Goal: Navigation & Orientation: Find specific page/section

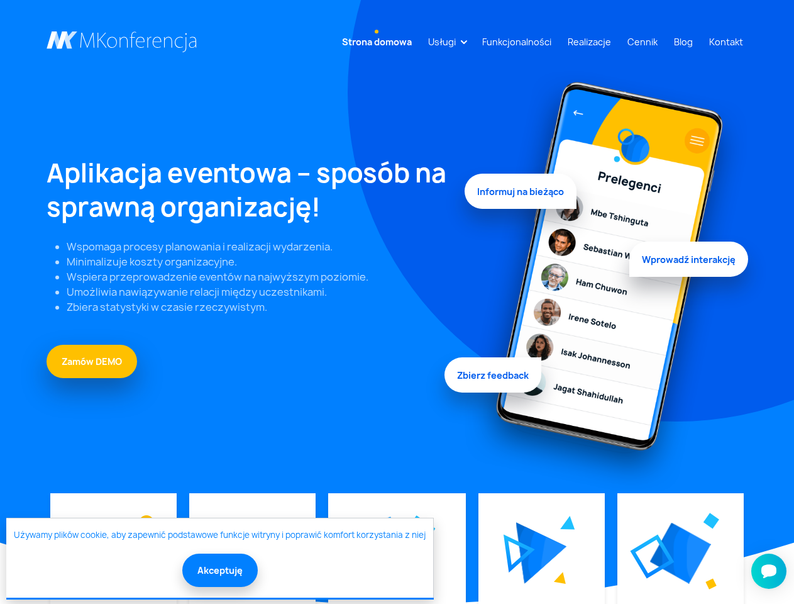
click at [444, 41] on link "Usługi" at bounding box center [442, 41] width 38 height 23
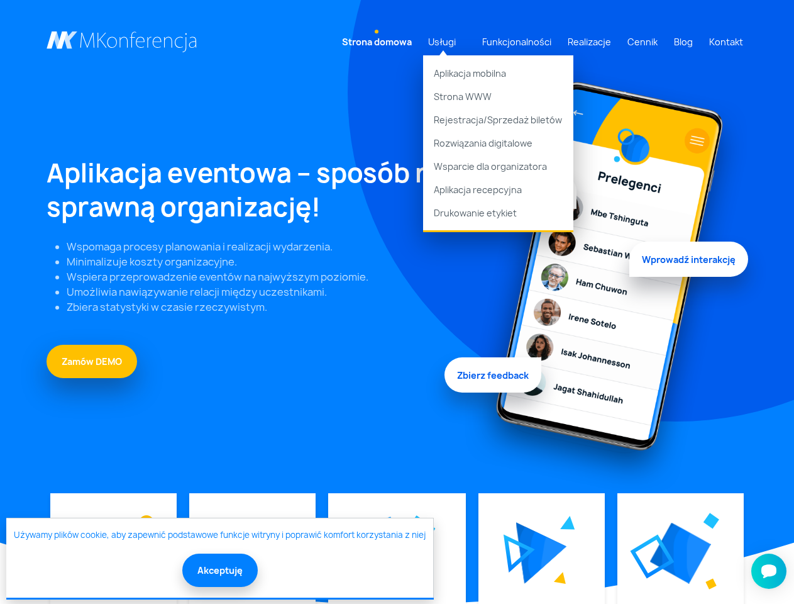
click at [541, 553] on div at bounding box center [541, 552] width 101 height 94
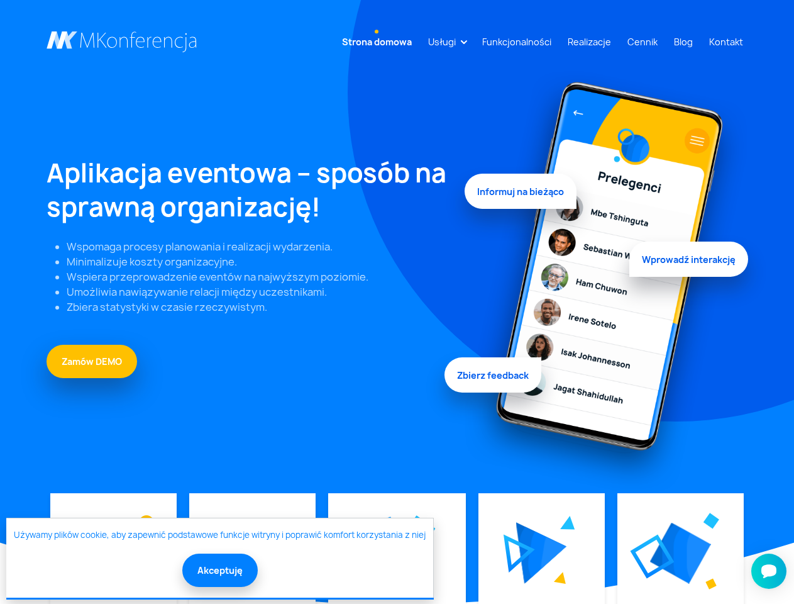
click at [680, 553] on div at bounding box center [680, 552] width 101 height 94
click at [219, 570] on button "Akceptuję" at bounding box center [219, 569] width 75 height 33
